Goal: Transaction & Acquisition: Book appointment/travel/reservation

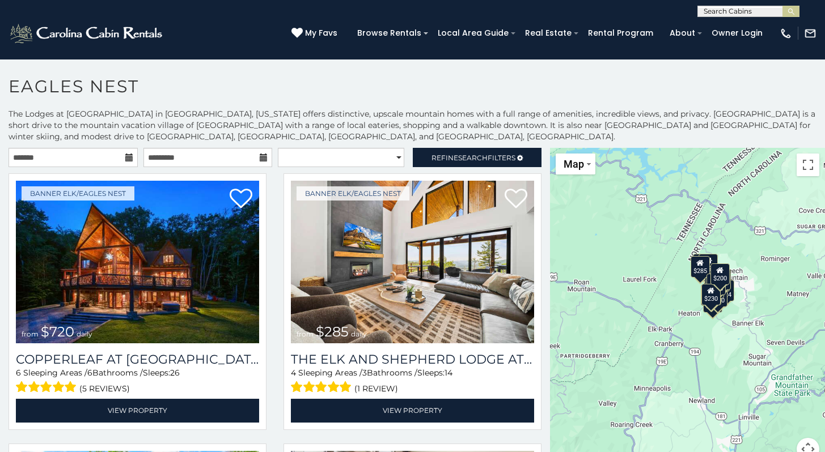
click at [128, 156] on icon at bounding box center [129, 158] width 8 height 8
click at [115, 156] on input "text" at bounding box center [73, 157] width 129 height 19
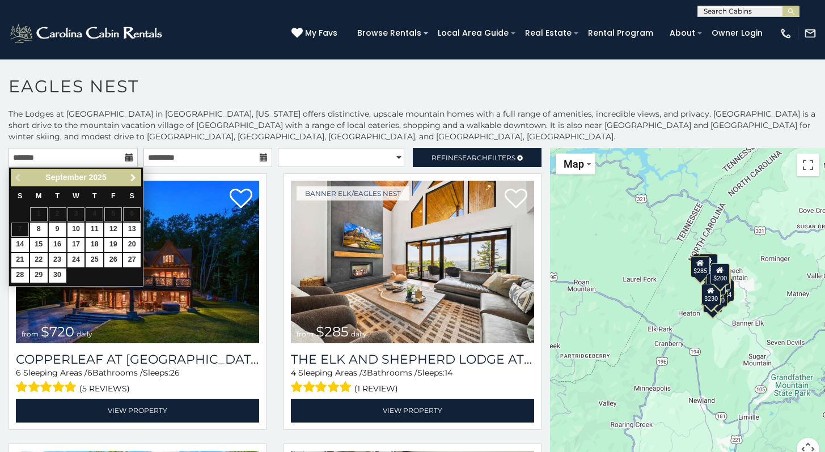
click at [132, 183] on link "Next" at bounding box center [133, 178] width 14 height 14
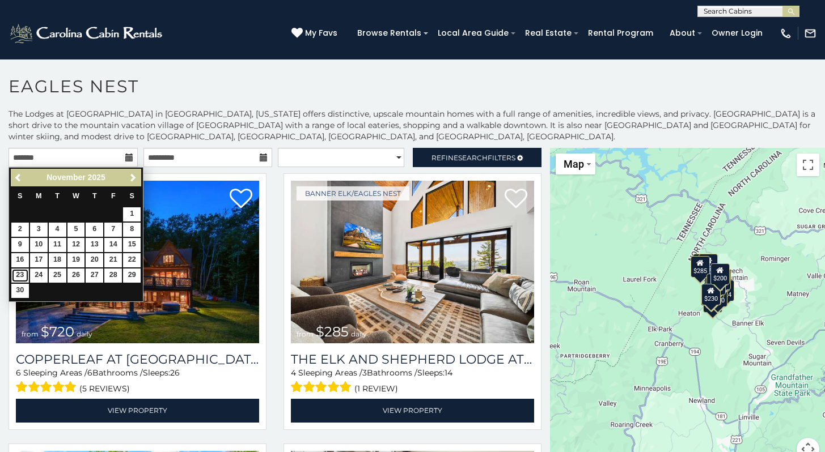
click at [13, 274] on link "23" at bounding box center [20, 276] width 18 height 14
type input "**********"
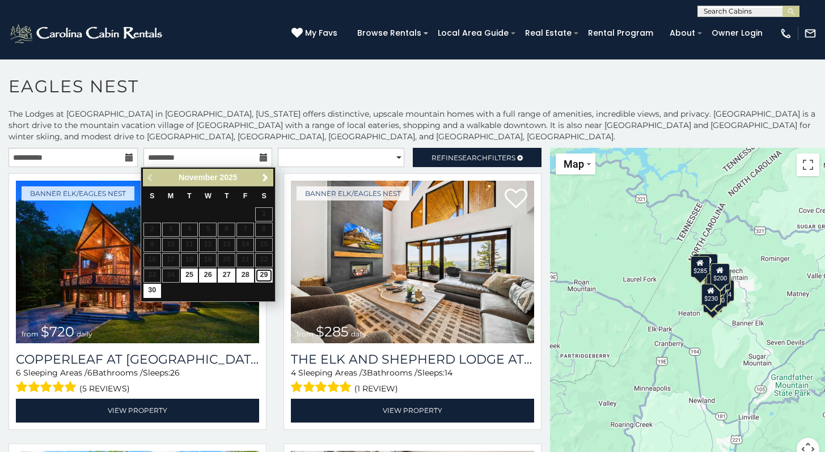
click at [257, 274] on link "29" at bounding box center [264, 276] width 18 height 14
type input "**********"
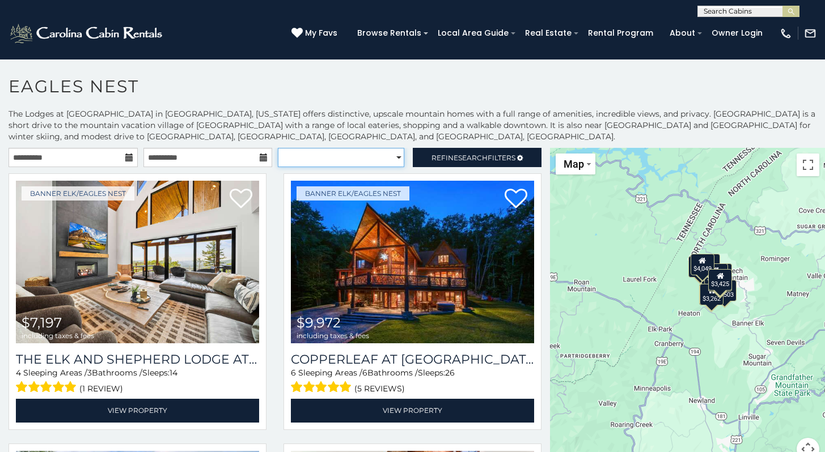
click at [391, 159] on select "**********" at bounding box center [341, 157] width 126 height 19
click at [278, 148] on select "**********" at bounding box center [341, 157] width 126 height 19
click at [458, 155] on span "Search" at bounding box center [472, 158] width 29 height 9
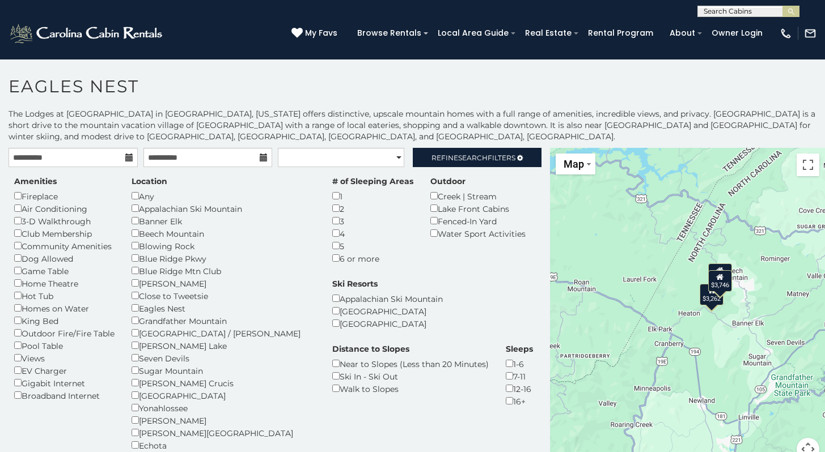
click at [447, 128] on p "The Lodges at Eagles Nest in Banner Elk, North Carolina offers distinctive, ups…" at bounding box center [412, 125] width 825 height 34
click at [464, 158] on span "Search" at bounding box center [472, 158] width 29 height 9
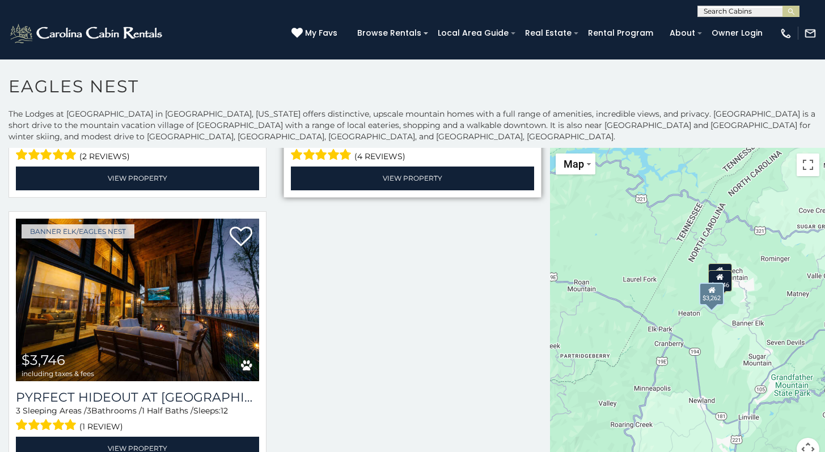
scroll to position [53, 0]
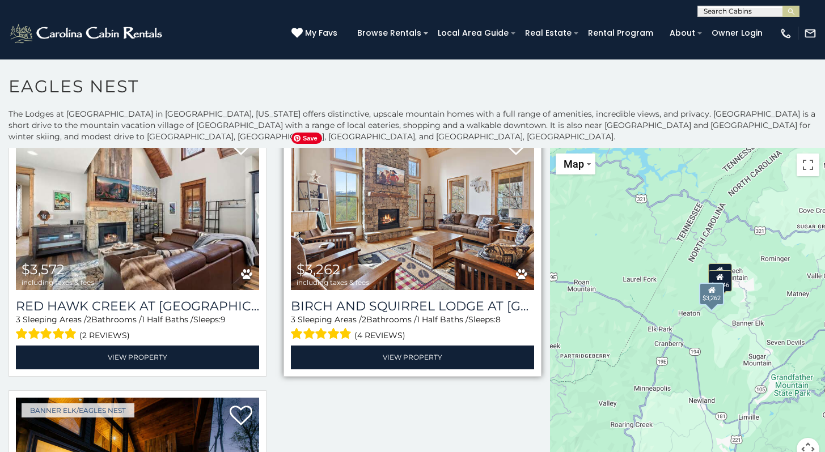
click at [426, 198] on img at bounding box center [412, 209] width 243 height 163
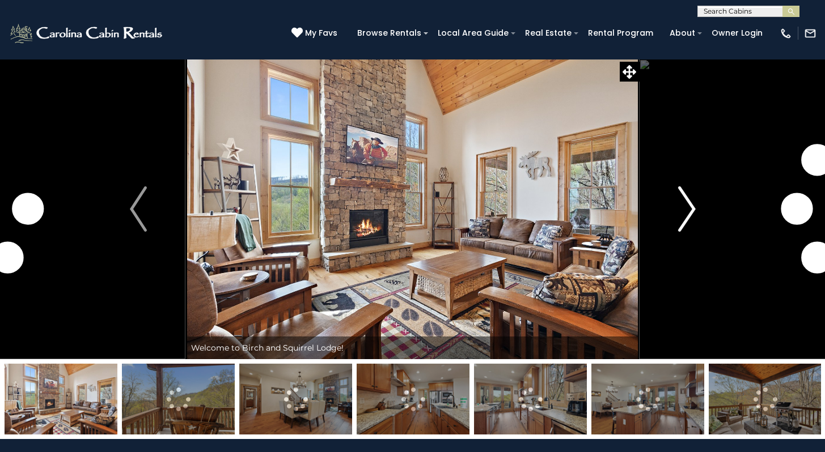
click at [690, 208] on img "Next" at bounding box center [686, 209] width 17 height 45
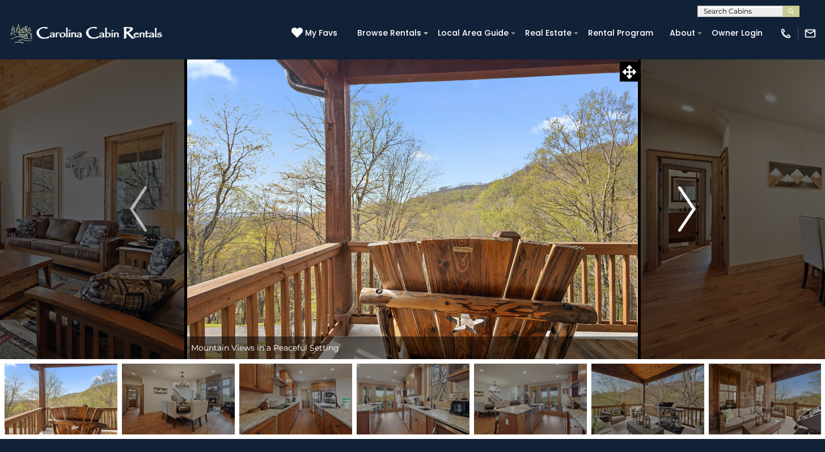
click at [690, 208] on img "Next" at bounding box center [686, 209] width 17 height 45
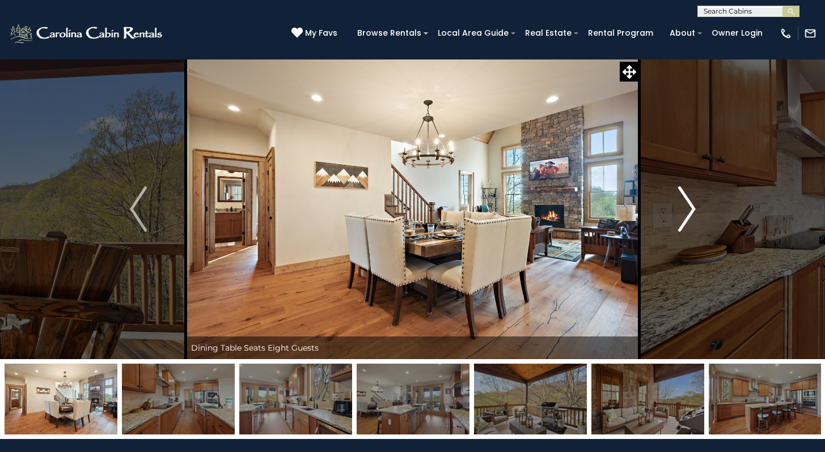
click at [690, 208] on img "Next" at bounding box center [686, 209] width 17 height 45
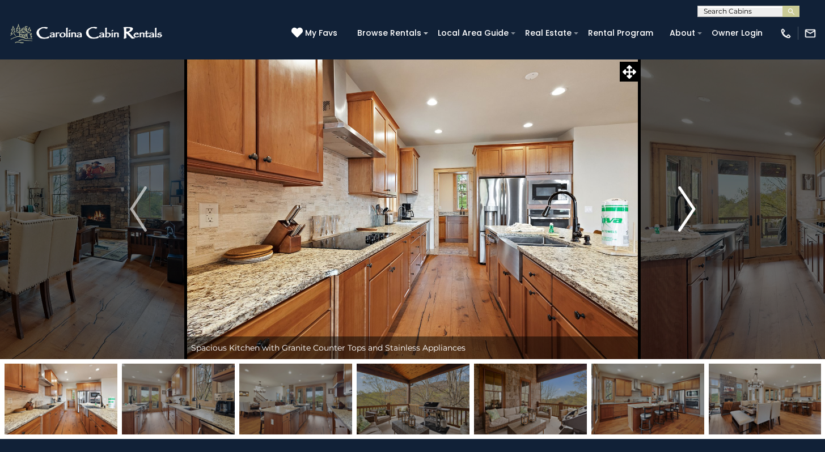
click at [690, 208] on img "Next" at bounding box center [686, 209] width 17 height 45
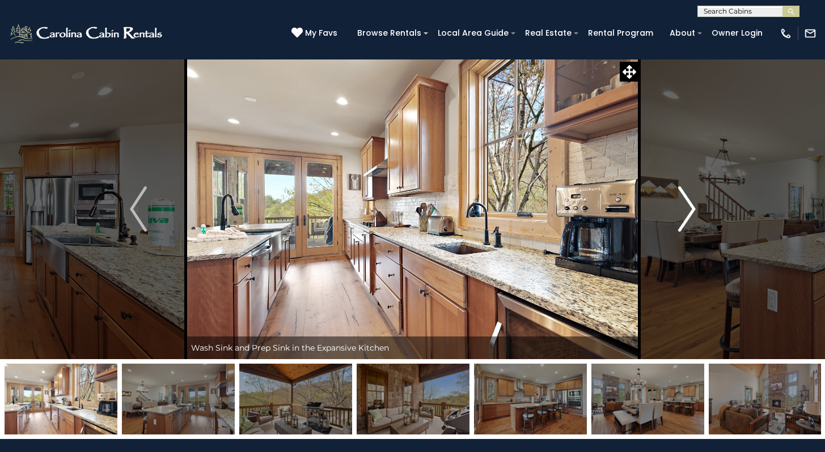
click at [690, 208] on img "Next" at bounding box center [686, 209] width 17 height 45
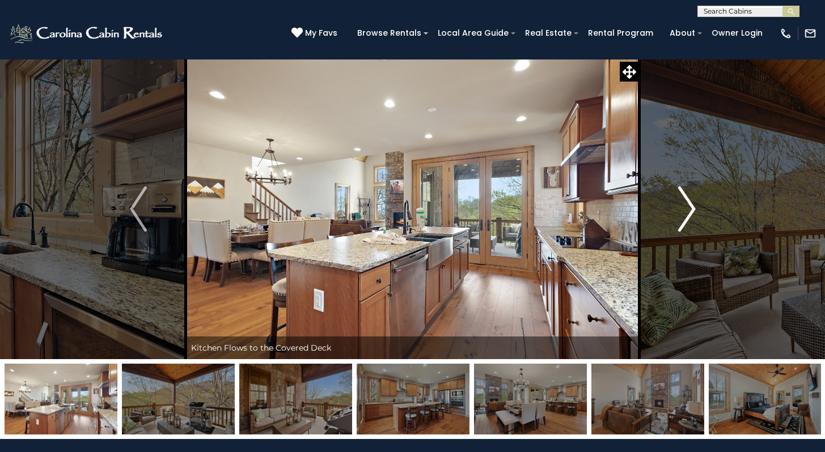
click at [690, 208] on img "Next" at bounding box center [686, 209] width 17 height 45
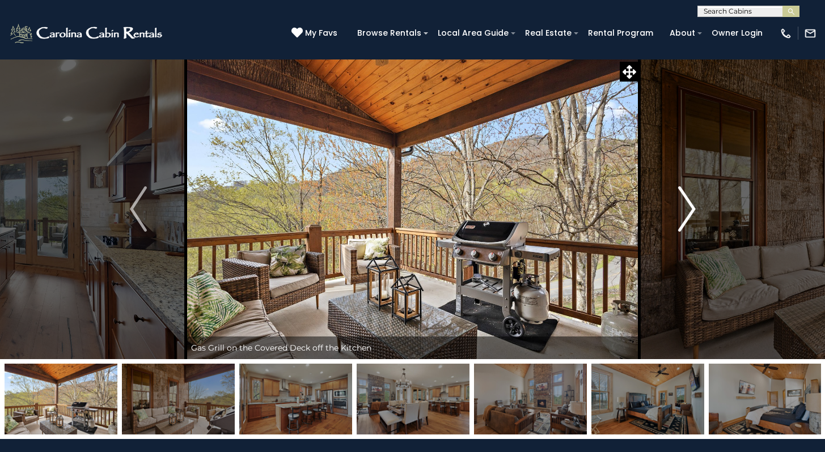
click at [691, 208] on img "Next" at bounding box center [686, 209] width 17 height 45
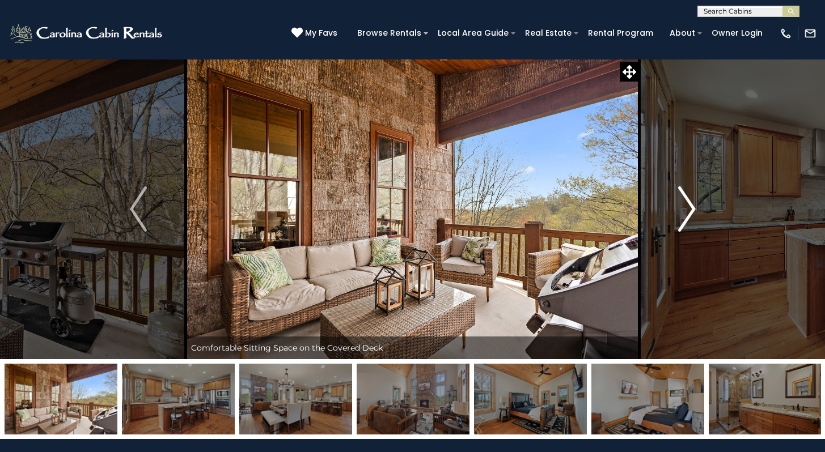
click at [691, 208] on img "Next" at bounding box center [686, 209] width 17 height 45
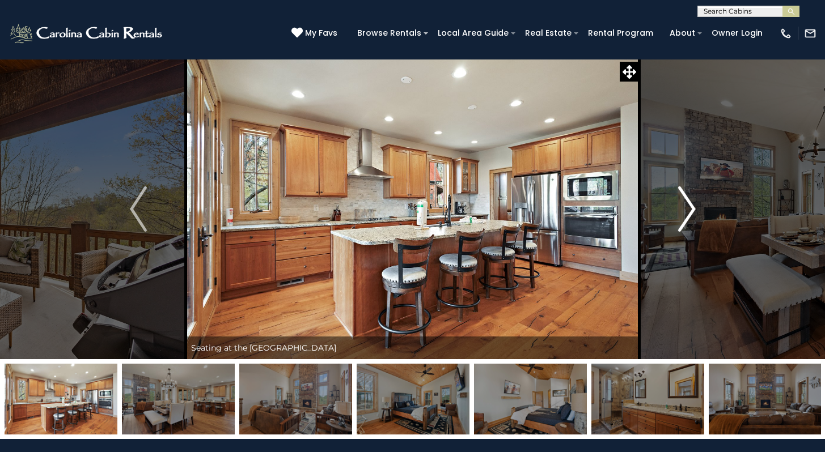
click at [691, 208] on img "Next" at bounding box center [686, 209] width 17 height 45
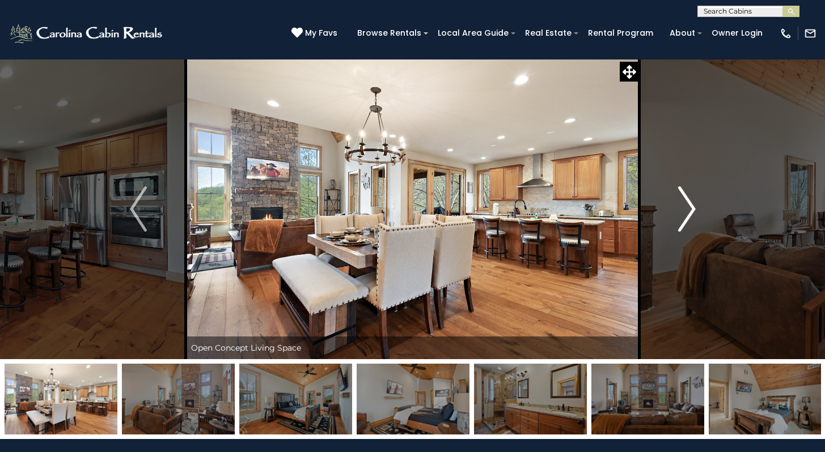
click at [691, 208] on img "Next" at bounding box center [686, 209] width 17 height 45
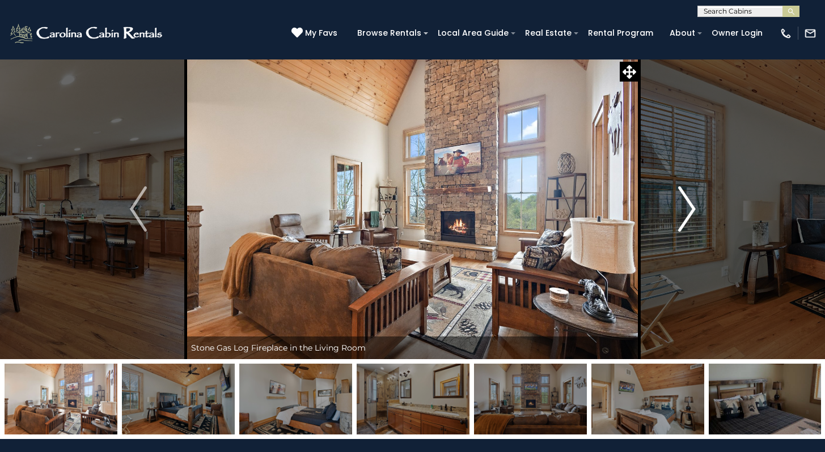
click at [691, 208] on img "Next" at bounding box center [686, 209] width 17 height 45
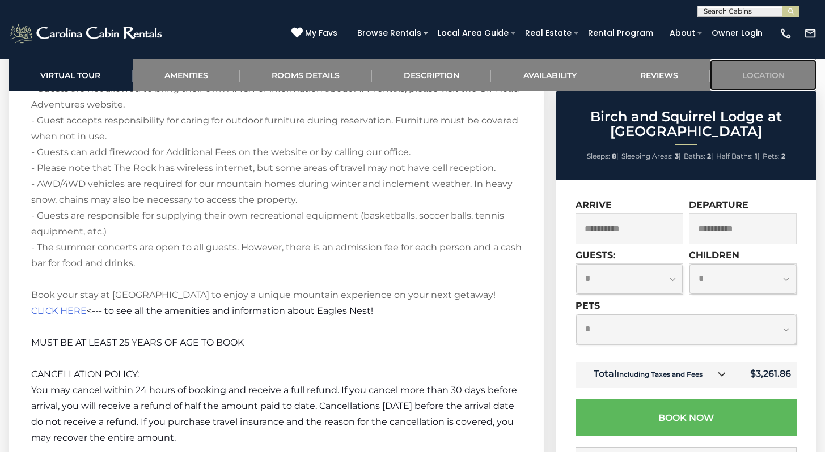
scroll to position [2609, 0]
click at [58, 304] on span "CLICK HERE" at bounding box center [59, 309] width 56 height 11
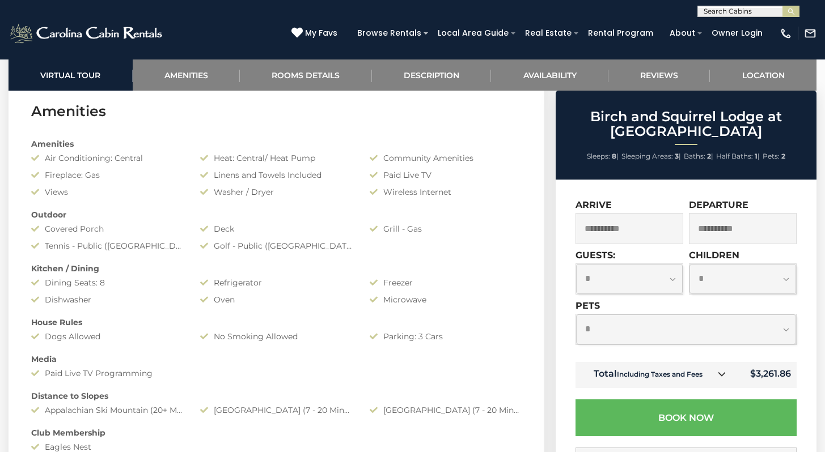
scroll to position [969, 0]
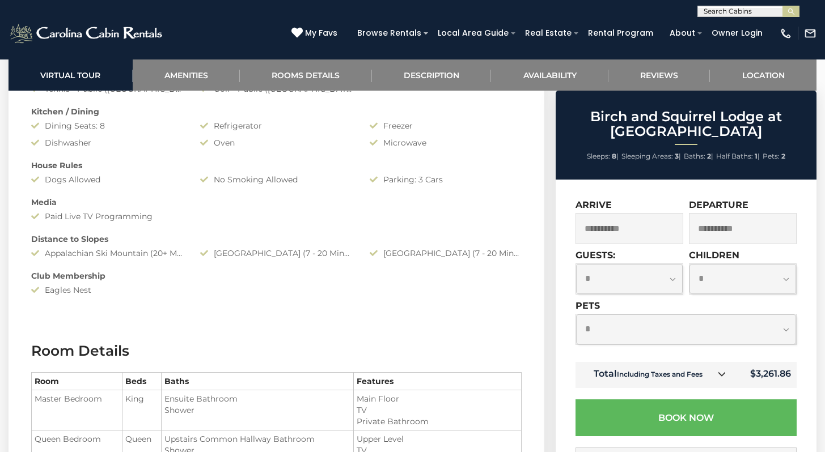
click at [614, 283] on select "**********" at bounding box center [629, 279] width 107 height 30
select select "*"
click at [576, 264] on select "**********" at bounding box center [629, 279] width 107 height 30
click at [567, 318] on div "**********" at bounding box center [686, 461] width 261 height 562
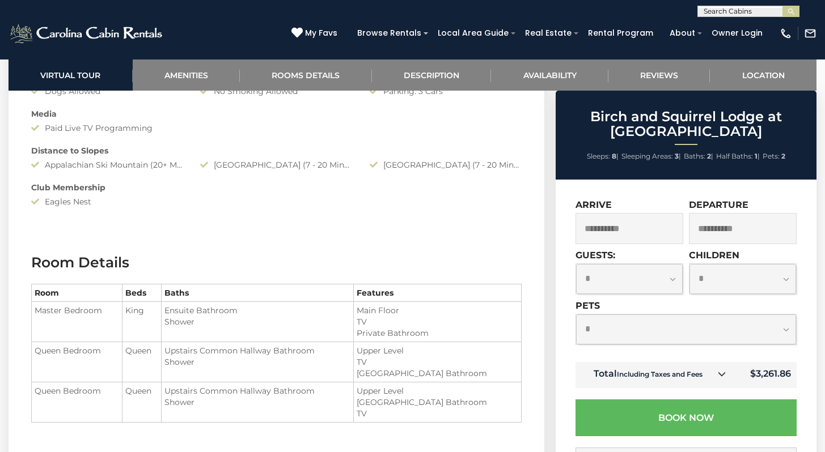
scroll to position [1168, 0]
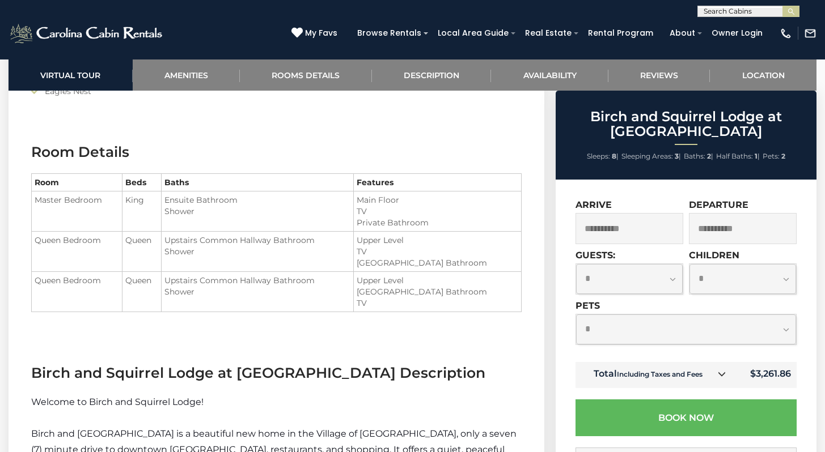
click at [647, 341] on select "**********" at bounding box center [686, 330] width 220 height 30
click at [576, 315] on select "**********" at bounding box center [686, 330] width 220 height 30
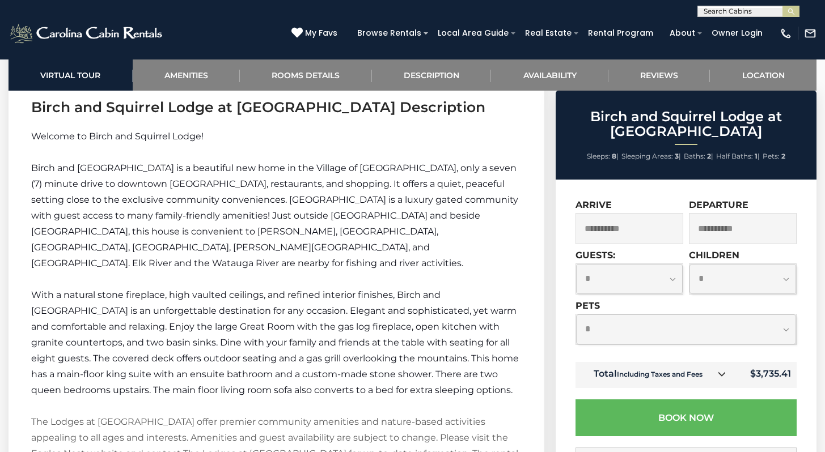
scroll to position [1445, 0]
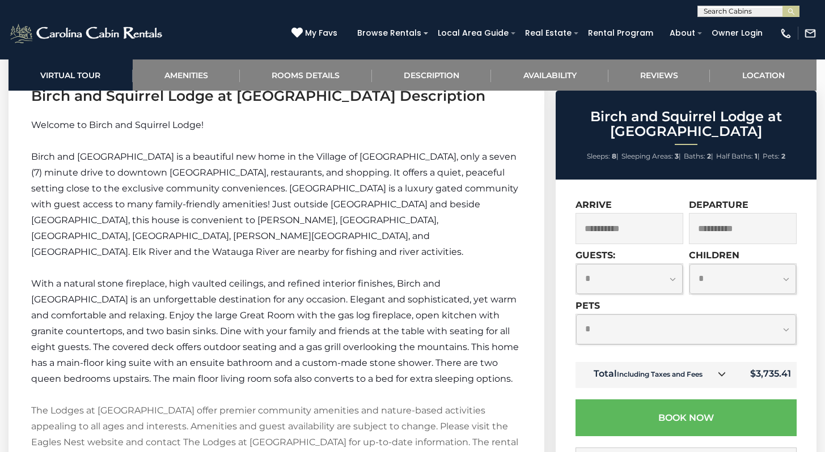
click at [645, 333] on select "**********" at bounding box center [686, 330] width 220 height 30
select select "*"
click at [576, 315] on select "**********" at bounding box center [686, 330] width 220 height 30
click at [723, 375] on icon at bounding box center [719, 374] width 8 height 8
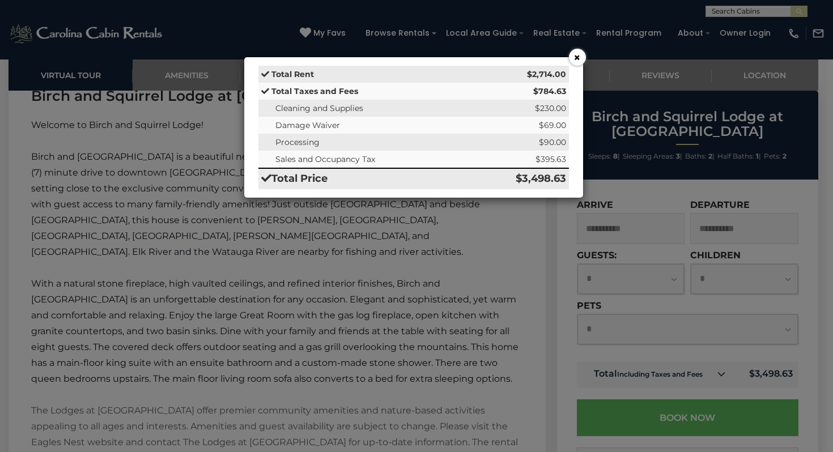
click at [577, 61] on button "×" at bounding box center [577, 57] width 17 height 17
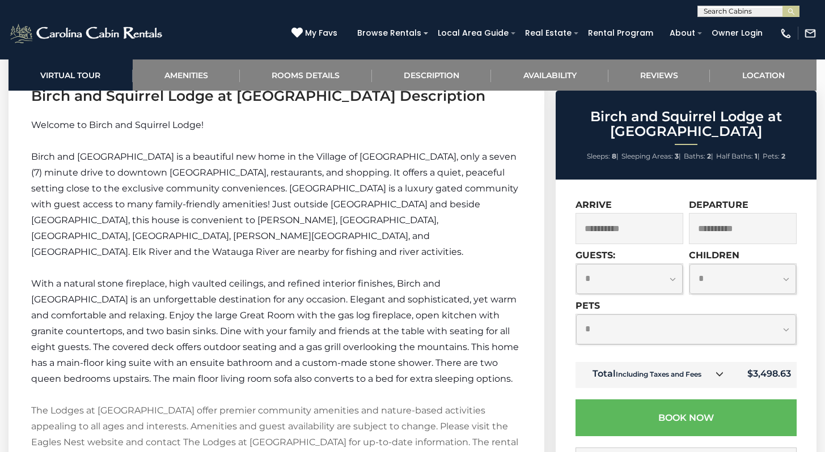
scroll to position [1646, 0]
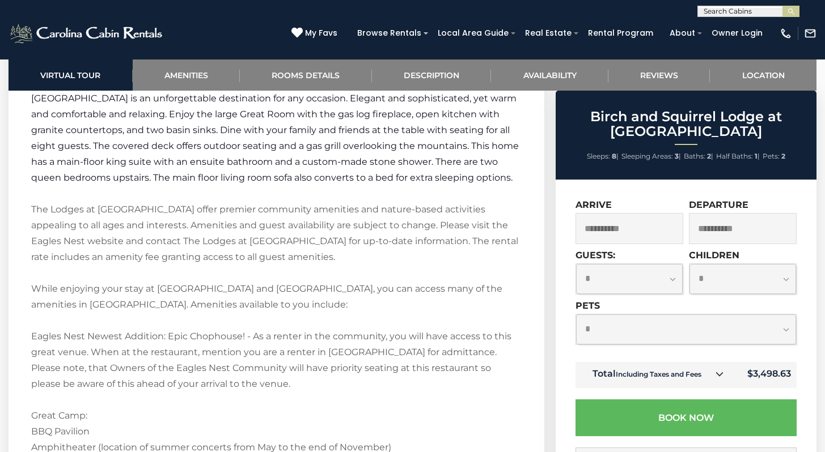
click at [625, 228] on input "**********" at bounding box center [629, 228] width 108 height 31
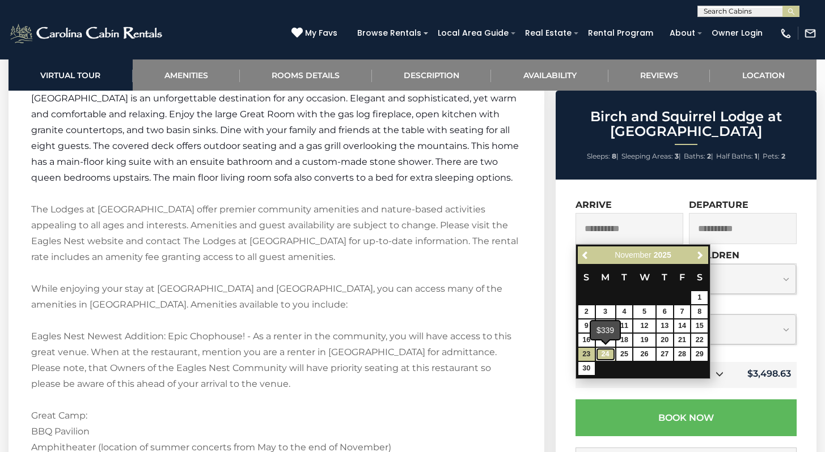
click at [603, 357] on link "24" at bounding box center [605, 354] width 19 height 13
type input "**********"
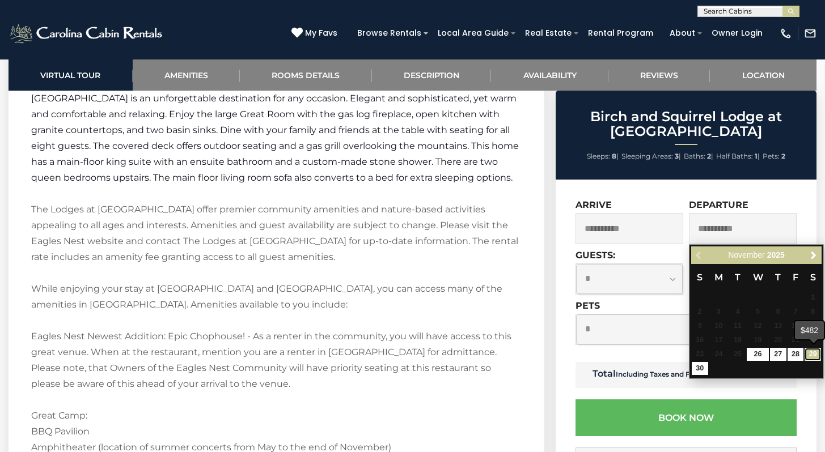
click at [809, 358] on link "29" at bounding box center [812, 354] width 16 height 13
type input "**********"
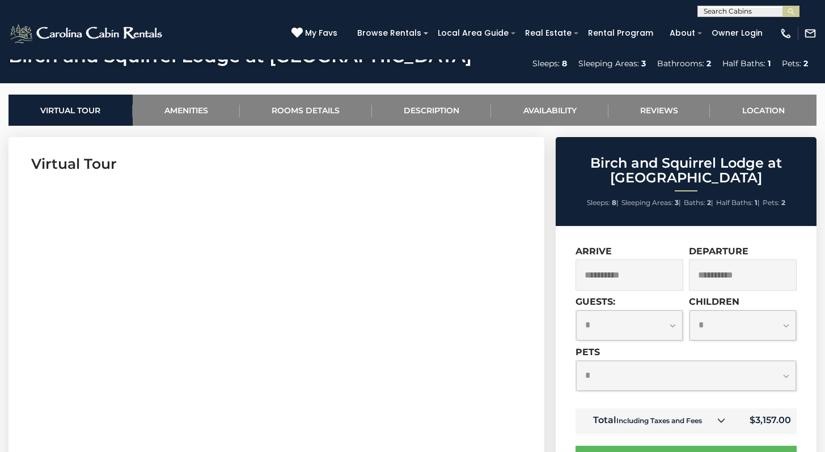
scroll to position [596, 0]
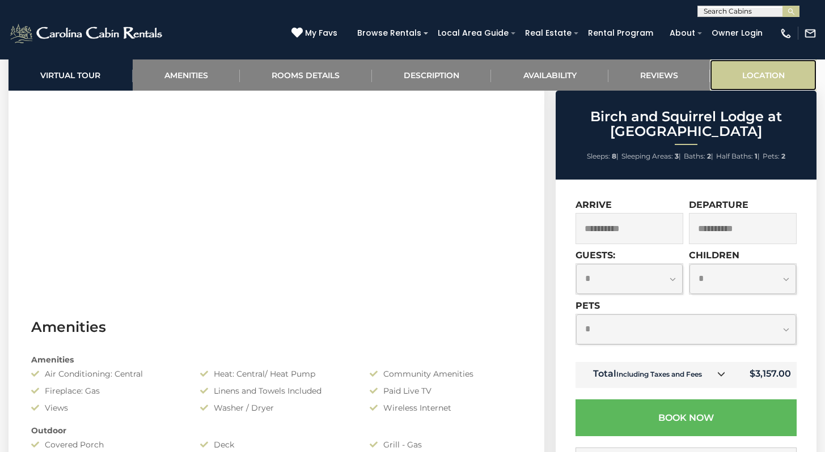
click at [756, 73] on link "Location" at bounding box center [763, 75] width 107 height 31
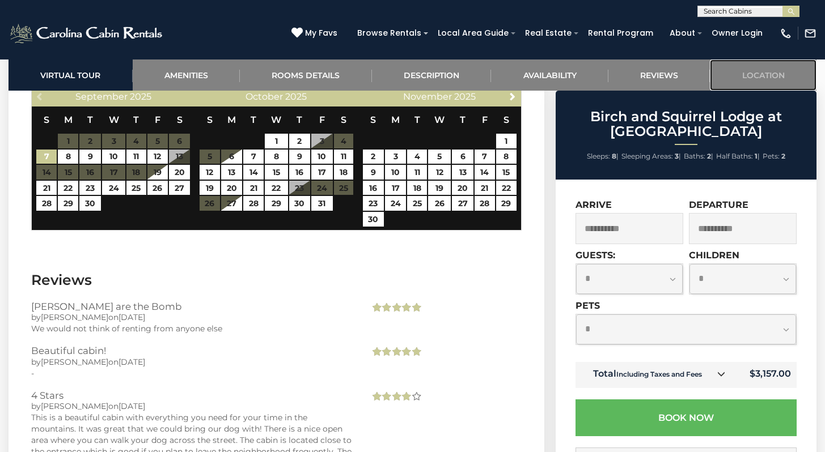
scroll to position [3496, 0]
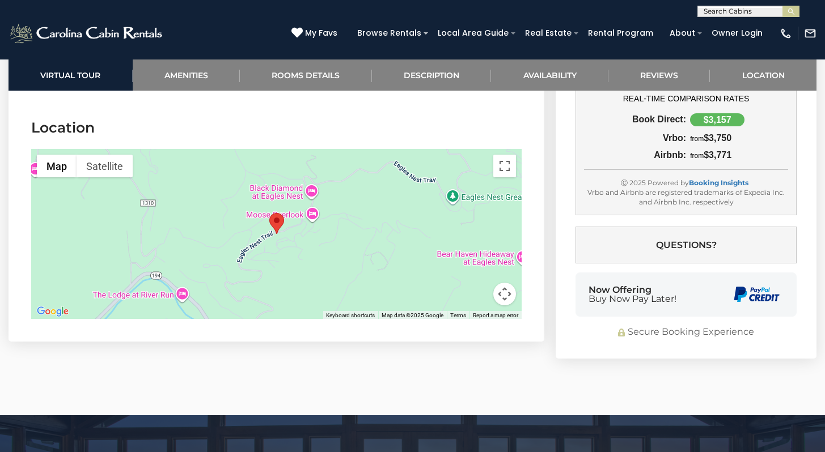
click at [373, 193] on div at bounding box center [276, 234] width 490 height 170
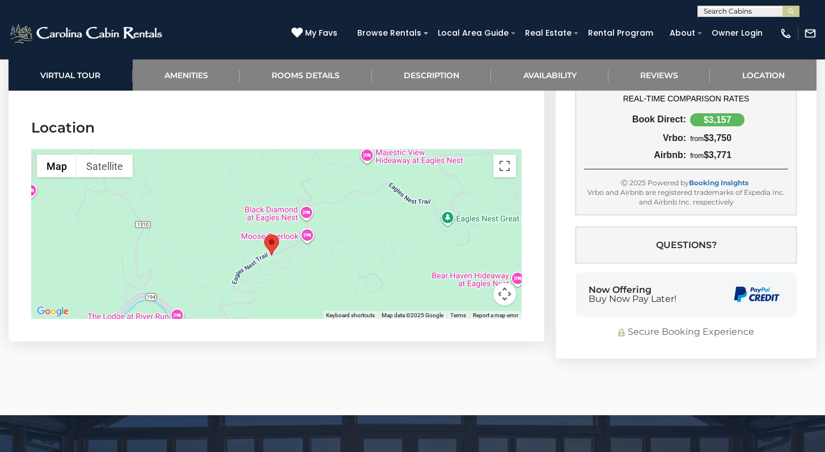
drag, startPoint x: 384, startPoint y: 218, endPoint x: 378, endPoint y: 240, distance: 22.4
click at [378, 240] on div at bounding box center [276, 234] width 490 height 170
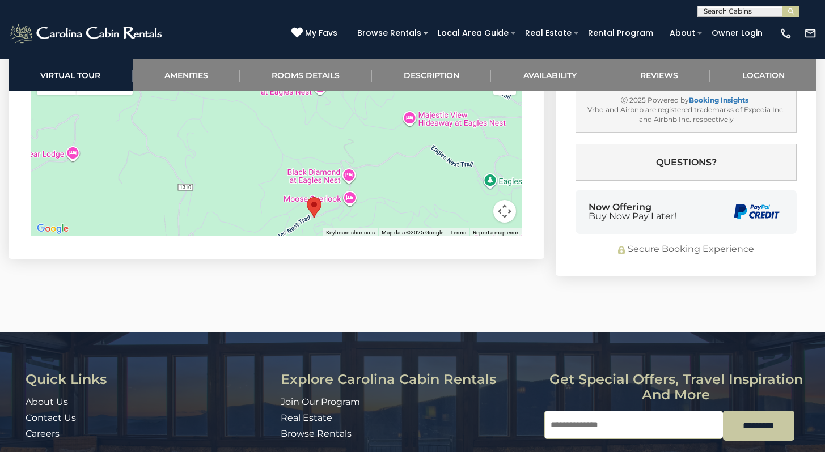
drag, startPoint x: 426, startPoint y: 168, endPoint x: 469, endPoint y: 215, distance: 63.0
click at [469, 215] on div "Map Terrain Satellite Labels Keyboard shortcuts Map Data Map data ©2025 Google …" at bounding box center [276, 151] width 490 height 170
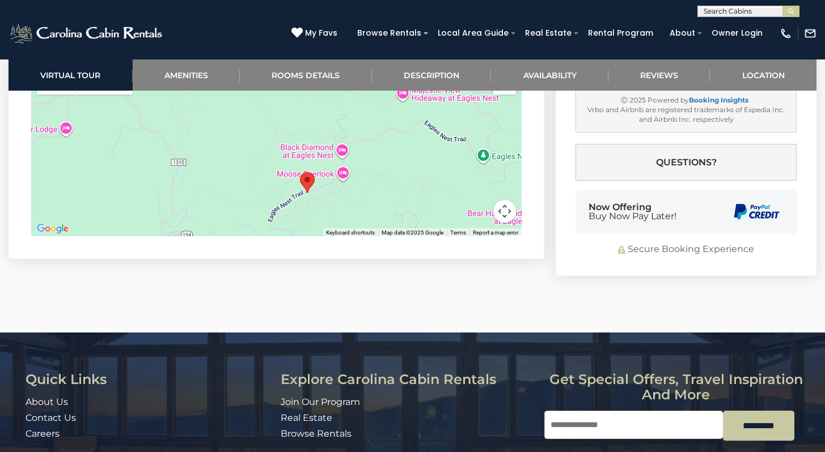
drag, startPoint x: 335, startPoint y: 165, endPoint x: 320, endPoint y: 138, distance: 30.7
click at [320, 138] on div at bounding box center [276, 151] width 490 height 170
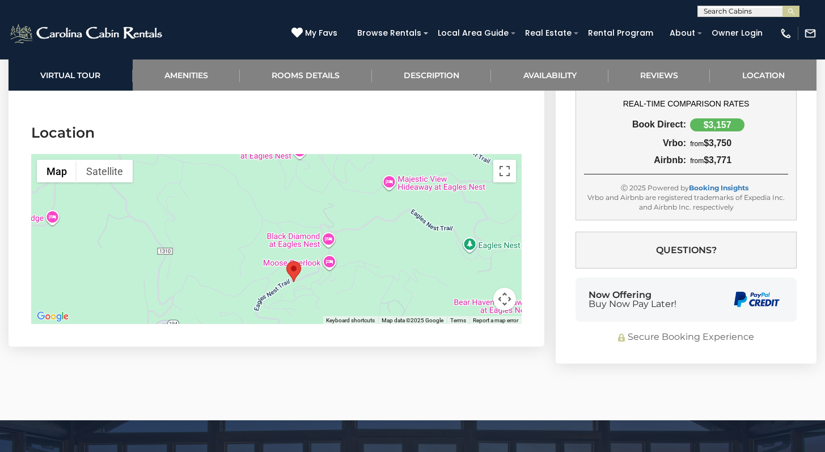
scroll to position [3490, 0]
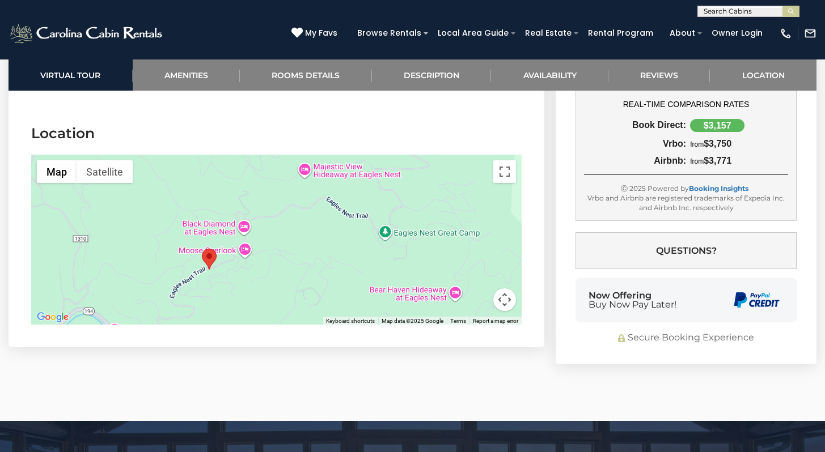
drag, startPoint x: 468, startPoint y: 216, endPoint x: 381, endPoint y: 195, distance: 89.8
click at [383, 202] on div at bounding box center [276, 240] width 490 height 170
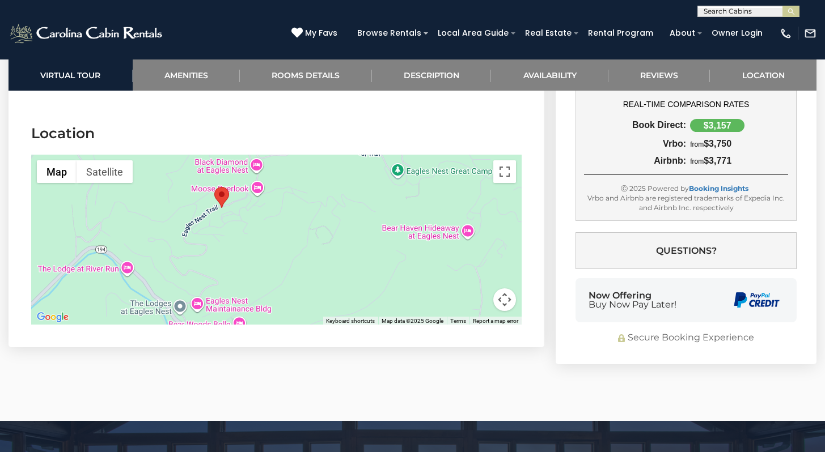
drag, startPoint x: 390, startPoint y: 231, endPoint x: 405, endPoint y: 167, distance: 66.4
click at [405, 167] on div at bounding box center [276, 240] width 490 height 170
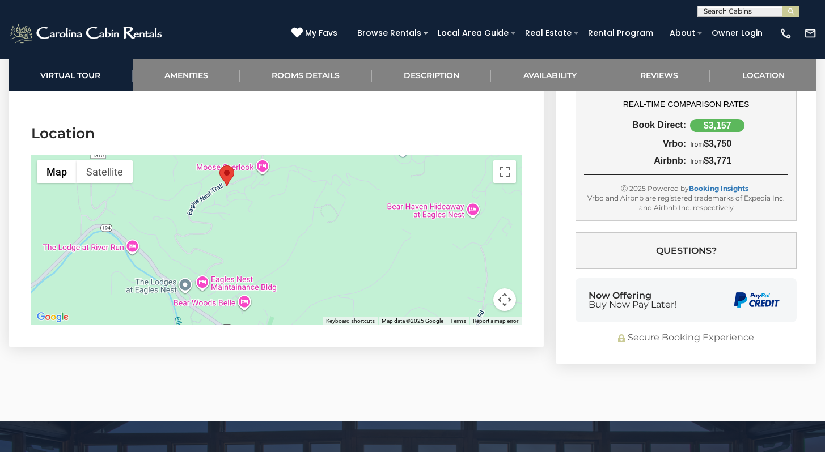
drag, startPoint x: 404, startPoint y: 218, endPoint x: 452, endPoint y: 185, distance: 58.3
click at [449, 187] on div at bounding box center [276, 240] width 490 height 170
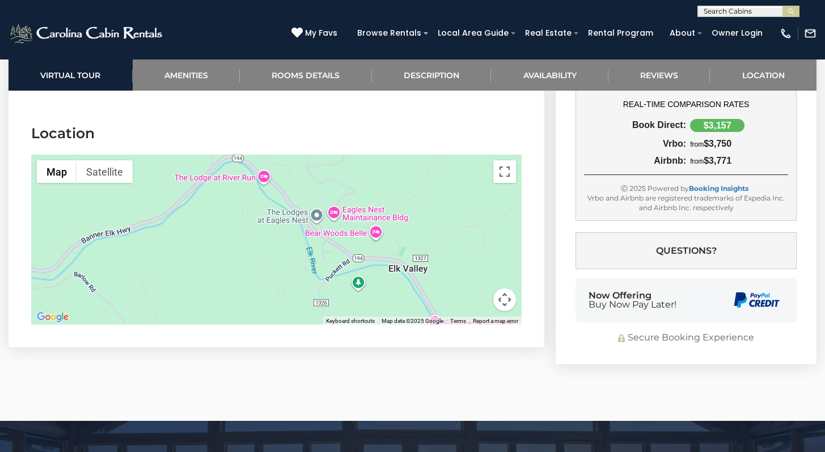
drag, startPoint x: 383, startPoint y: 235, endPoint x: 443, endPoint y: 204, distance: 67.9
click at [443, 204] on div at bounding box center [276, 240] width 490 height 170
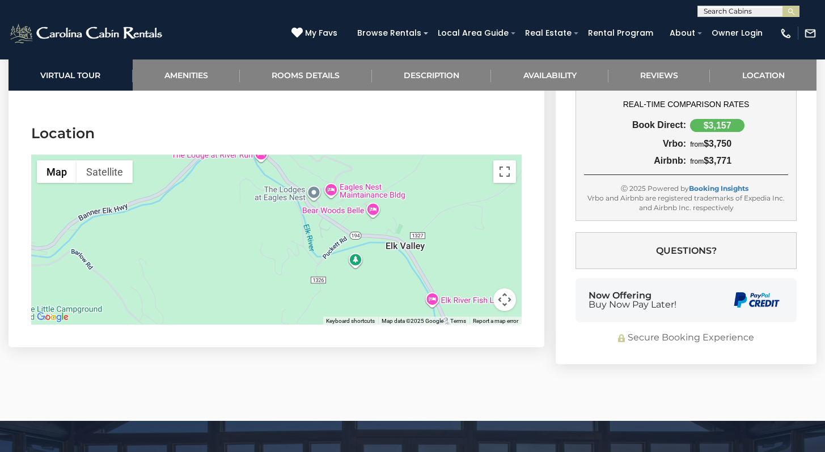
drag, startPoint x: 443, startPoint y: 249, endPoint x: 431, endPoint y: 185, distance: 65.2
click at [431, 185] on div at bounding box center [276, 240] width 490 height 170
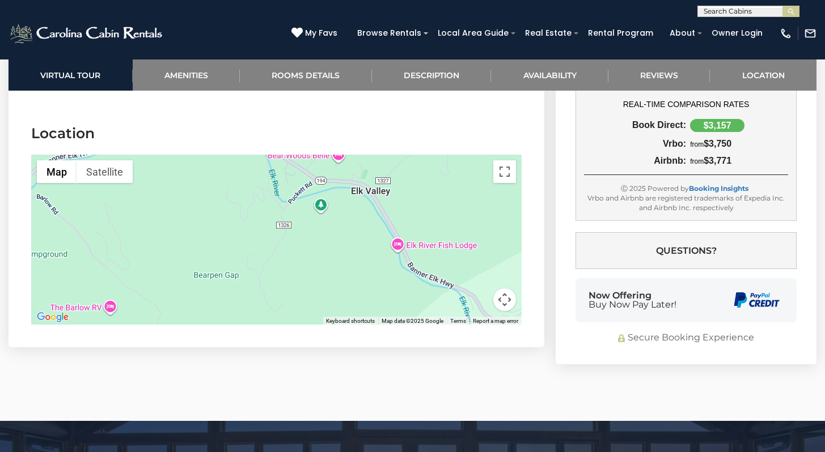
drag, startPoint x: 452, startPoint y: 219, endPoint x: 431, endPoint y: 212, distance: 22.6
click at [431, 212] on div at bounding box center [276, 240] width 490 height 170
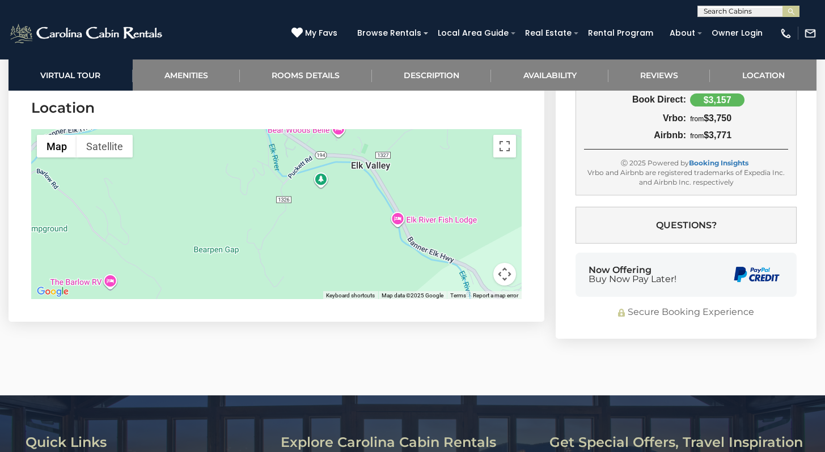
scroll to position [3538, 0]
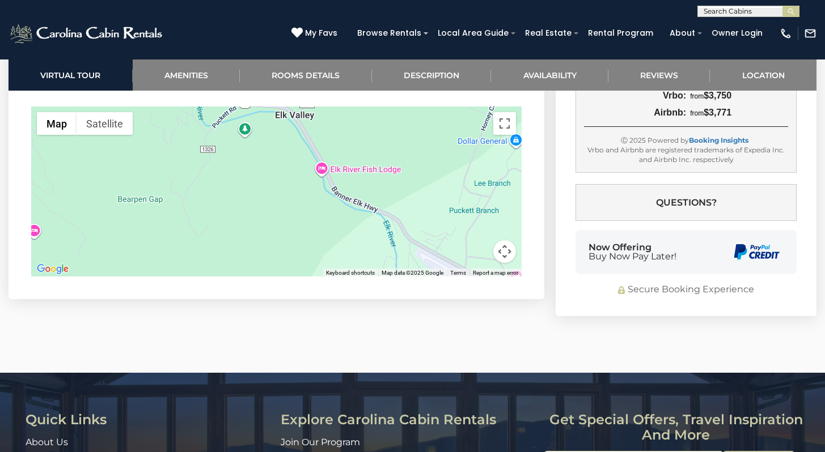
drag, startPoint x: 423, startPoint y: 198, endPoint x: 338, endPoint y: 147, distance: 99.2
click at [338, 148] on div at bounding box center [276, 192] width 490 height 170
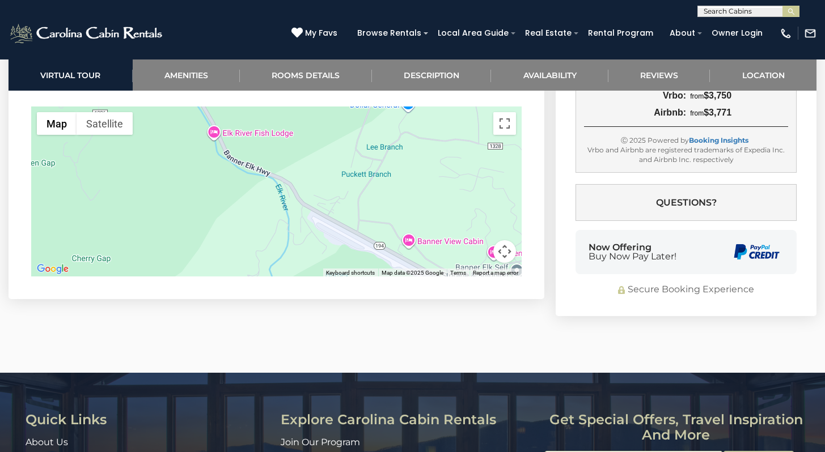
drag, startPoint x: 385, startPoint y: 189, endPoint x: 278, endPoint y: 177, distance: 107.9
click at [278, 177] on div at bounding box center [276, 192] width 490 height 170
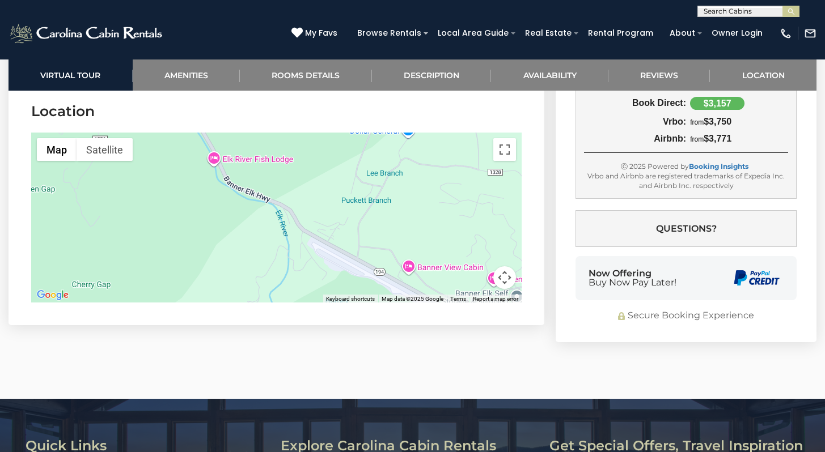
scroll to position [3459, 0]
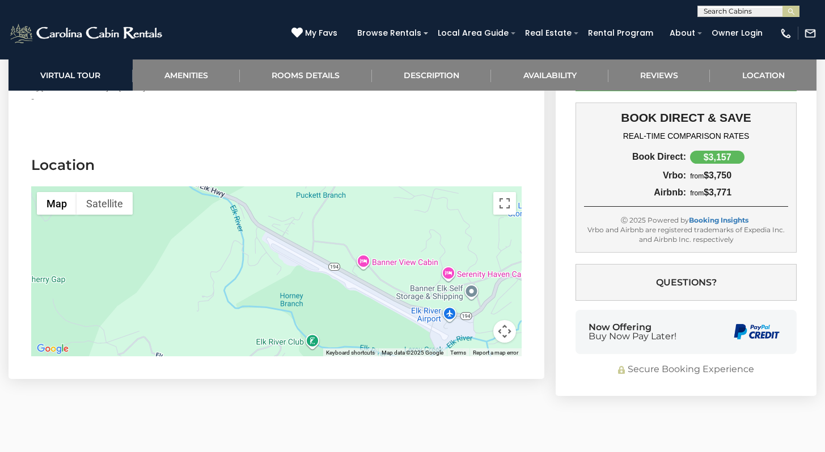
drag, startPoint x: 402, startPoint y: 228, endPoint x: 355, endPoint y: 167, distance: 77.2
click at [355, 167] on section "Location ← Move left → Move right ↑ Move up ↓ Move down + Zoom in - Zoom out Ho…" at bounding box center [277, 258] width 536 height 241
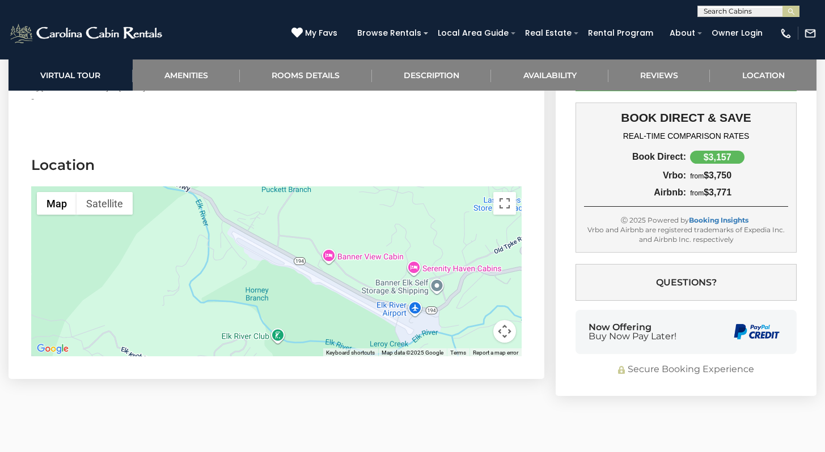
drag, startPoint x: 385, startPoint y: 226, endPoint x: 361, endPoint y: 231, distance: 25.5
click at [361, 231] on div at bounding box center [276, 272] width 490 height 170
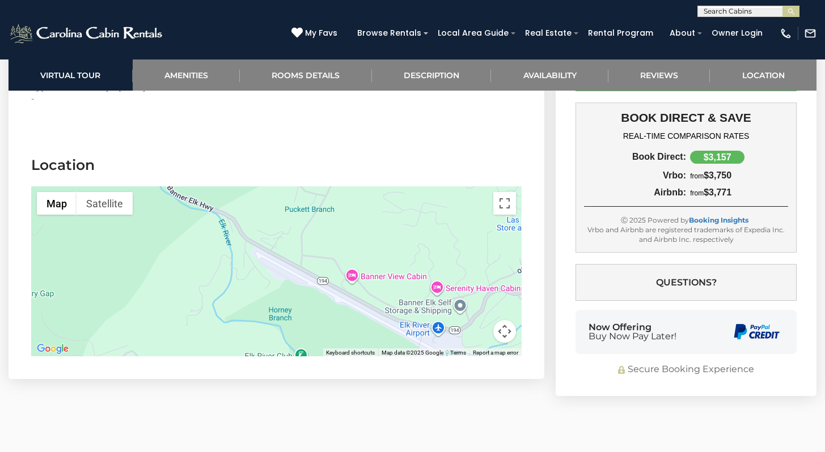
drag, startPoint x: 362, startPoint y: 221, endPoint x: 438, endPoint y: 262, distance: 87.0
click at [438, 262] on div at bounding box center [276, 272] width 490 height 170
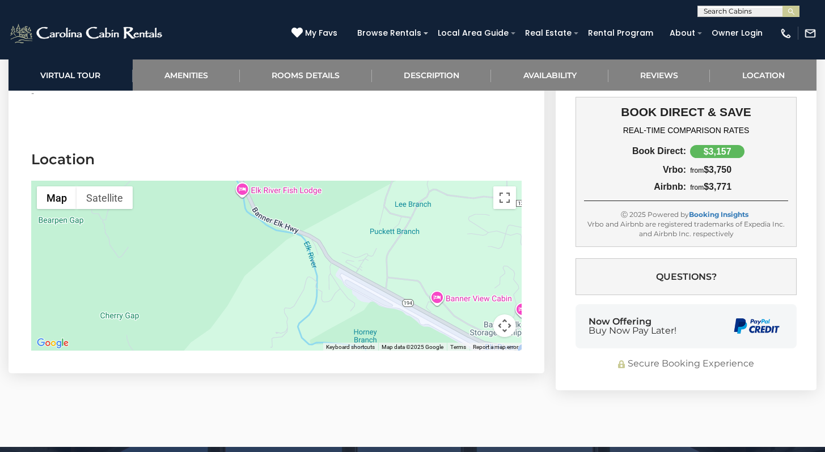
scroll to position [3470, 0]
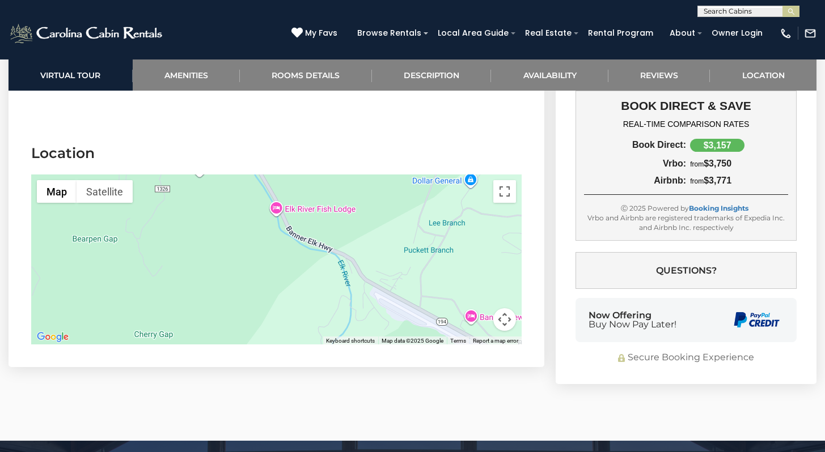
drag, startPoint x: 321, startPoint y: 221, endPoint x: 412, endPoint y: 280, distance: 108.2
click at [409, 279] on div at bounding box center [276, 260] width 490 height 170
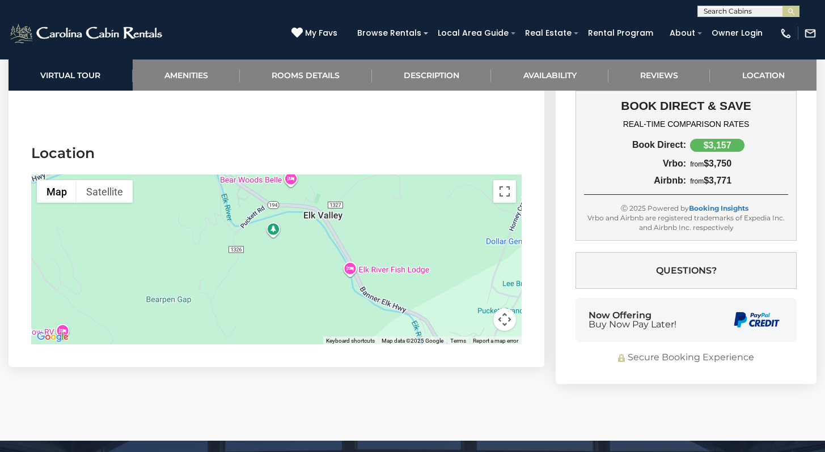
drag, startPoint x: 412, startPoint y: 228, endPoint x: 407, endPoint y: 287, distance: 59.2
click at [407, 287] on div at bounding box center [276, 260] width 490 height 170
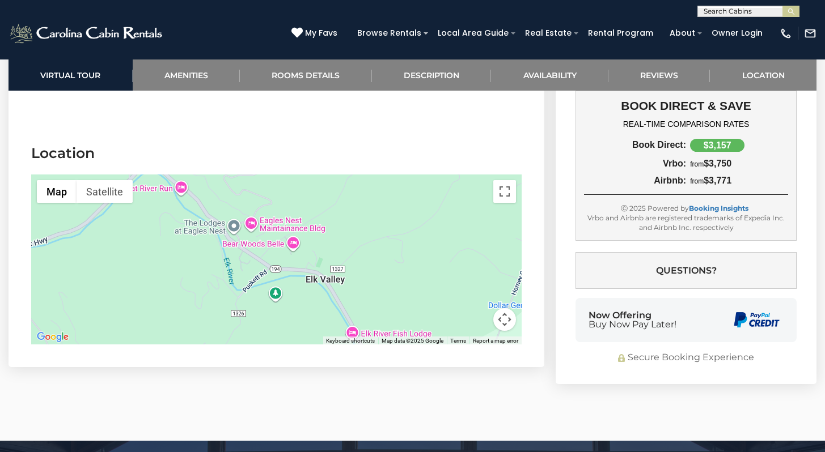
drag, startPoint x: 400, startPoint y: 230, endPoint x: 452, endPoint y: 289, distance: 79.1
click at [452, 289] on div at bounding box center [276, 260] width 490 height 170
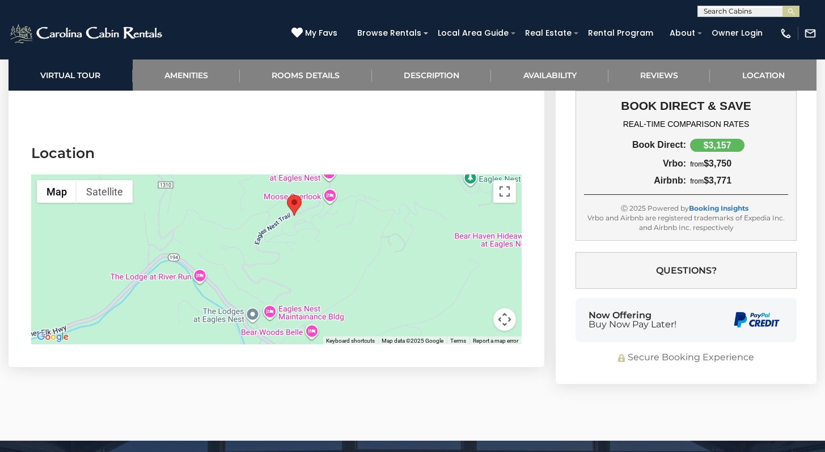
drag, startPoint x: 427, startPoint y: 257, endPoint x: 384, endPoint y: 285, distance: 51.3
click at [384, 285] on div at bounding box center [276, 260] width 490 height 170
